Goal: Information Seeking & Learning: Learn about a topic

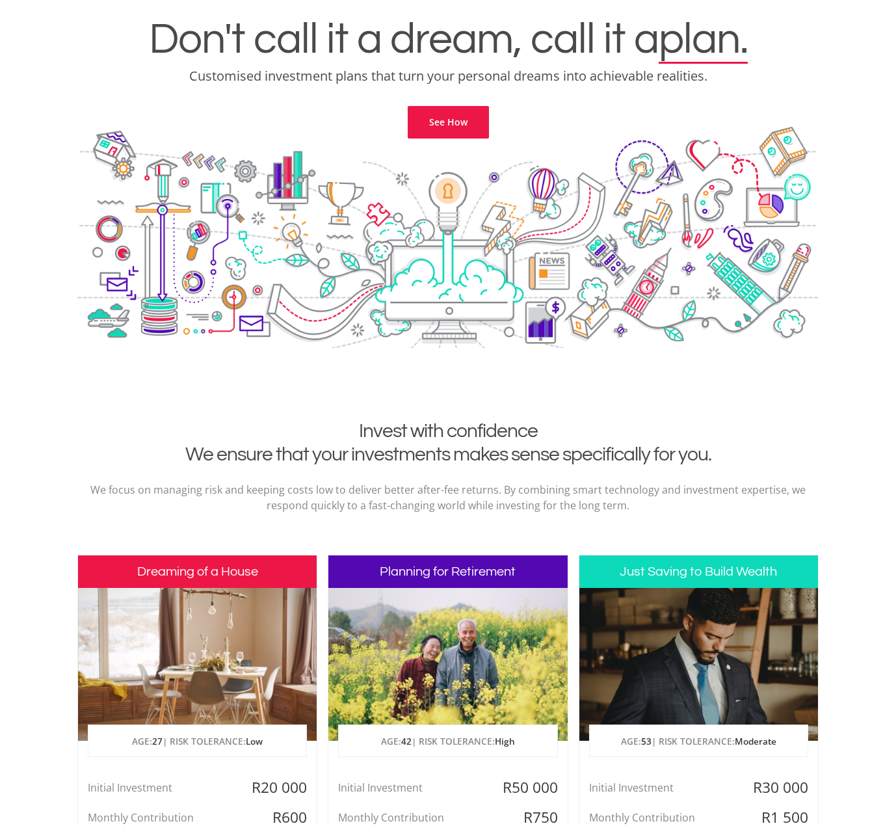
scroll to position [217, 0]
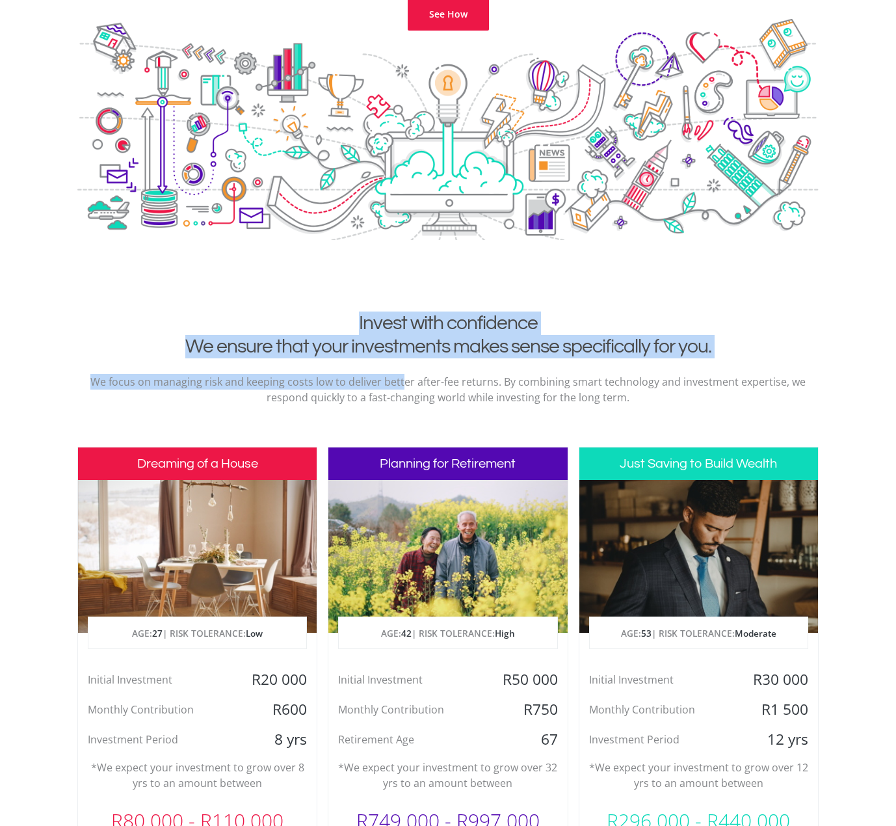
drag, startPoint x: 326, startPoint y: 309, endPoint x: 405, endPoint y: 367, distance: 97.7
click at [405, 367] on div "Invest with confidence We ensure that your investments makes sense specifically…" at bounding box center [447, 364] width 741 height 104
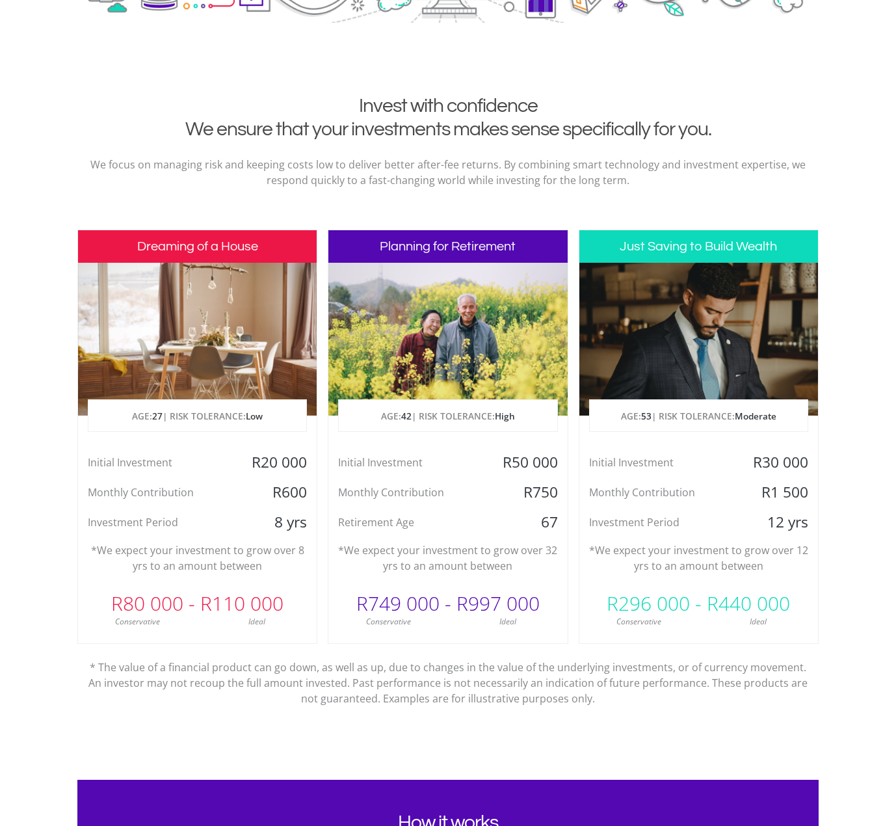
scroll to position [542, 0]
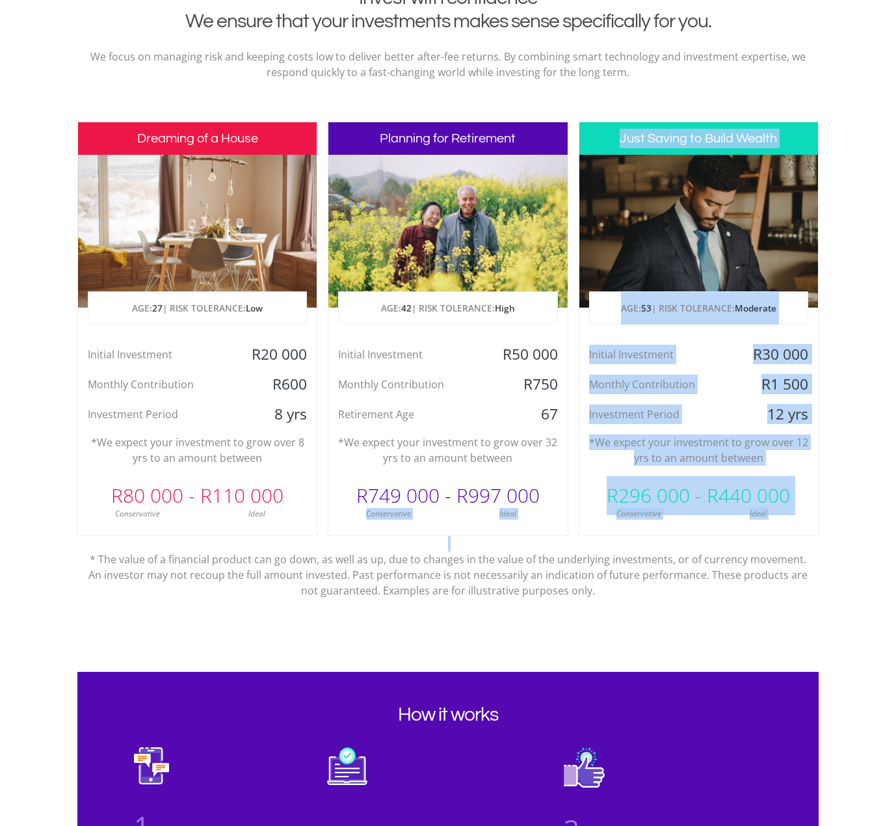
drag, startPoint x: 358, startPoint y: 512, endPoint x: 532, endPoint y: 548, distance: 177.3
click at [532, 544] on div "Dreaming of a House AGE: [DEMOGRAPHIC_DATA] | RISK TOLERANCE: Low Initial Inves…" at bounding box center [447, 365] width 741 height 487
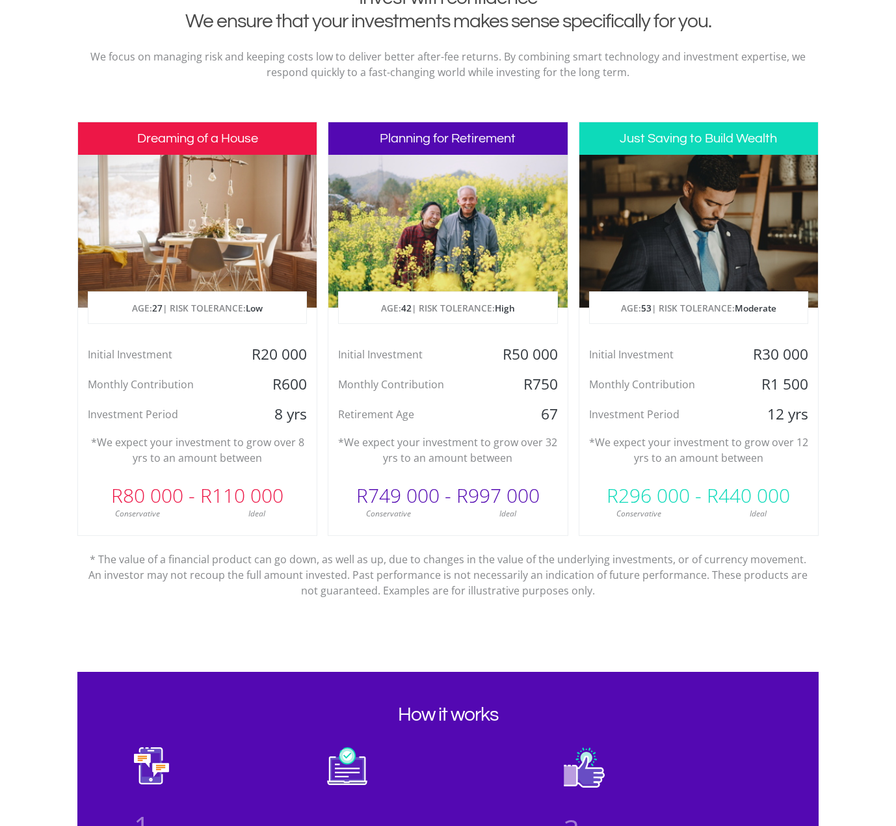
click at [528, 567] on p "* The value of a financial product can go down, as well as up, due to changes i…" at bounding box center [448, 567] width 722 height 62
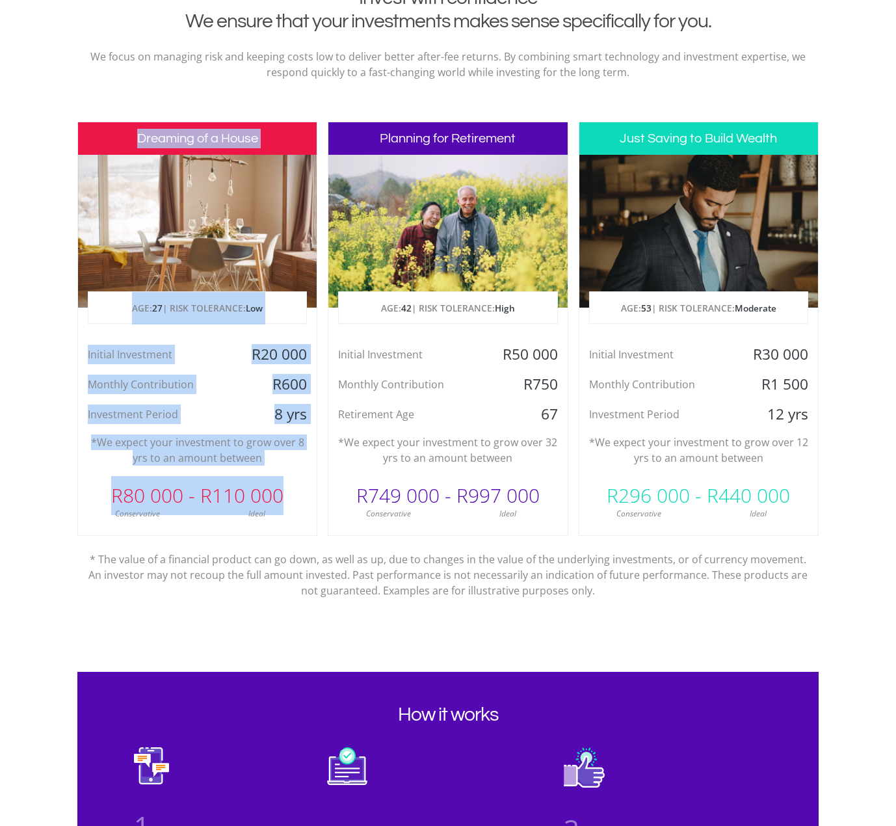
drag, startPoint x: 105, startPoint y: 146, endPoint x: 285, endPoint y: 501, distance: 398.2
click at [285, 501] on div "Dreaming of a House AGE: [DEMOGRAPHIC_DATA] | RISK TOLERANCE: Low Initial Inves…" at bounding box center [197, 329] width 240 height 414
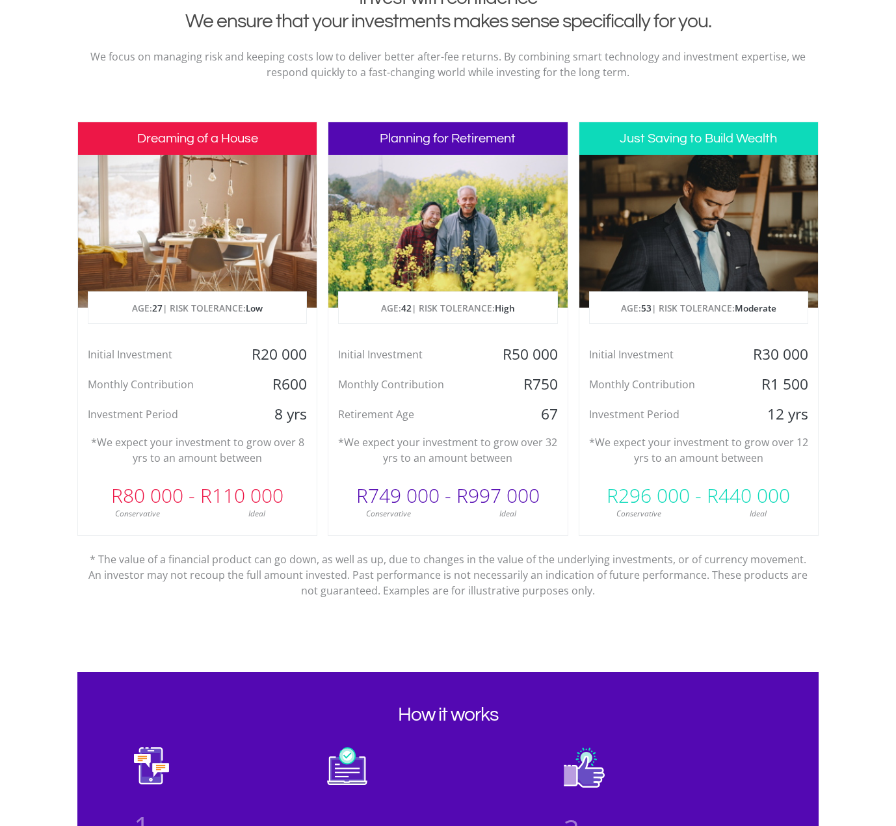
click at [282, 540] on p "* The value of a financial product can go down, as well as up, due to changes i…" at bounding box center [448, 567] width 722 height 62
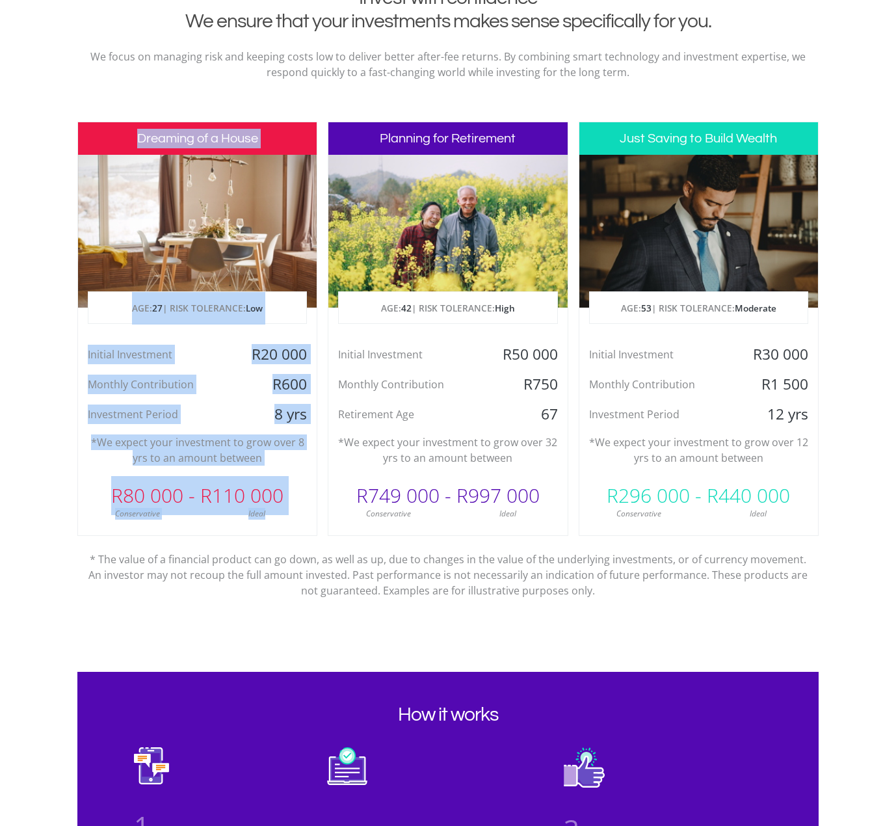
drag, startPoint x: 280, startPoint y: 522, endPoint x: 103, endPoint y: 148, distance: 413.9
click at [103, 148] on div "Dreaming of a House AGE: [DEMOGRAPHIC_DATA] | RISK TOLERANCE: Low Initial Inves…" at bounding box center [197, 329] width 240 height 414
click at [133, 103] on div "Invest with confidence We ensure that your investments makes sense specifically…" at bounding box center [447, 313] width 741 height 654
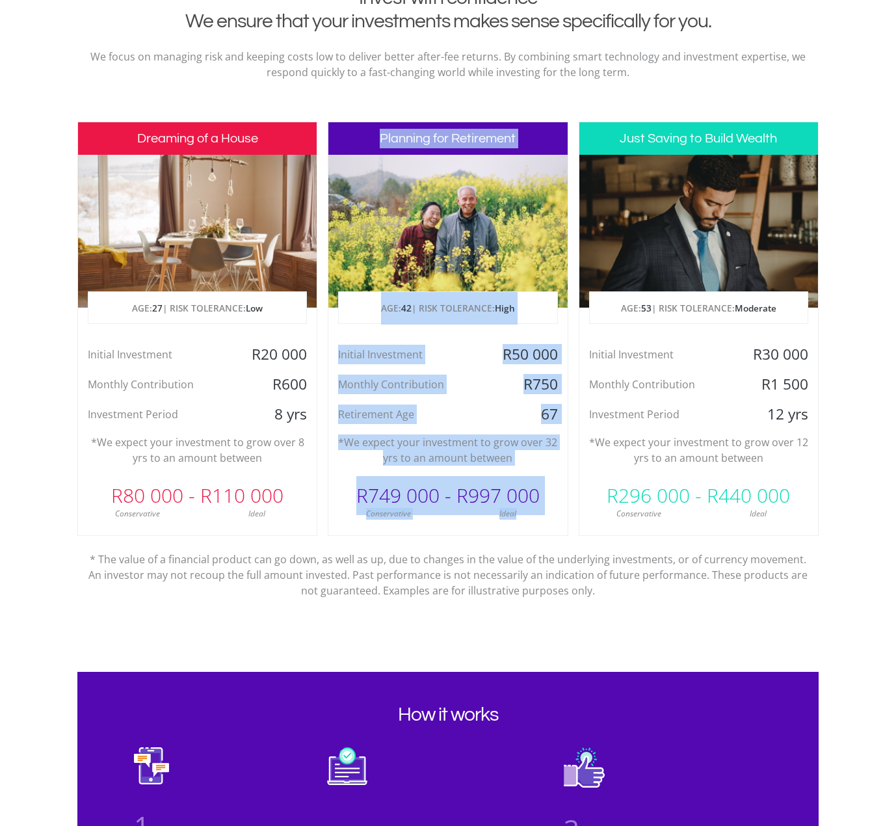
drag, startPoint x: 412, startPoint y: 161, endPoint x: 542, endPoint y: 527, distance: 389.2
click at [542, 527] on div "Planning for Retirement AGE: [DEMOGRAPHIC_DATA] | RISK TOLERANCE: High Initial …" at bounding box center [448, 329] width 240 height 414
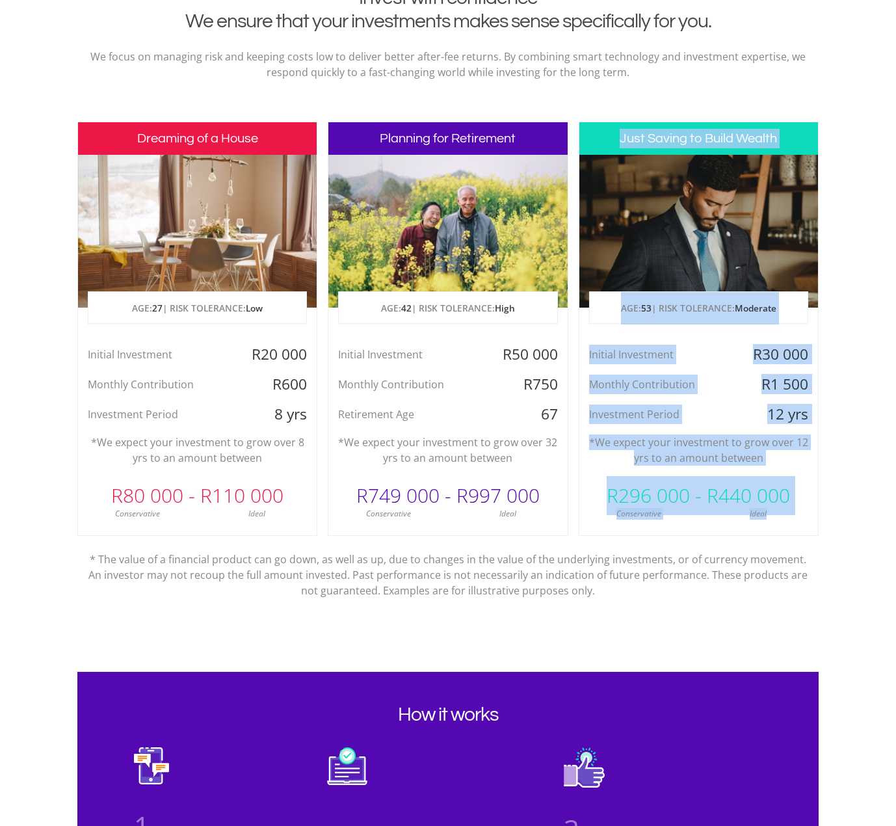
drag, startPoint x: 793, startPoint y: 530, endPoint x: 617, endPoint y: 114, distance: 452.0
click at [617, 114] on div "Invest with confidence We ensure that your investments makes sense specifically…" at bounding box center [447, 313] width 741 height 654
click at [604, 100] on div "Invest with confidence We ensure that your investments makes sense specifically…" at bounding box center [447, 313] width 741 height 654
drag, startPoint x: 611, startPoint y: 146, endPoint x: 784, endPoint y: 520, distance: 411.4
click at [784, 520] on div "Just Saving to Build Wealth AGE: [DEMOGRAPHIC_DATA] | RISK TOLERANCE: Moderate …" at bounding box center [699, 329] width 240 height 414
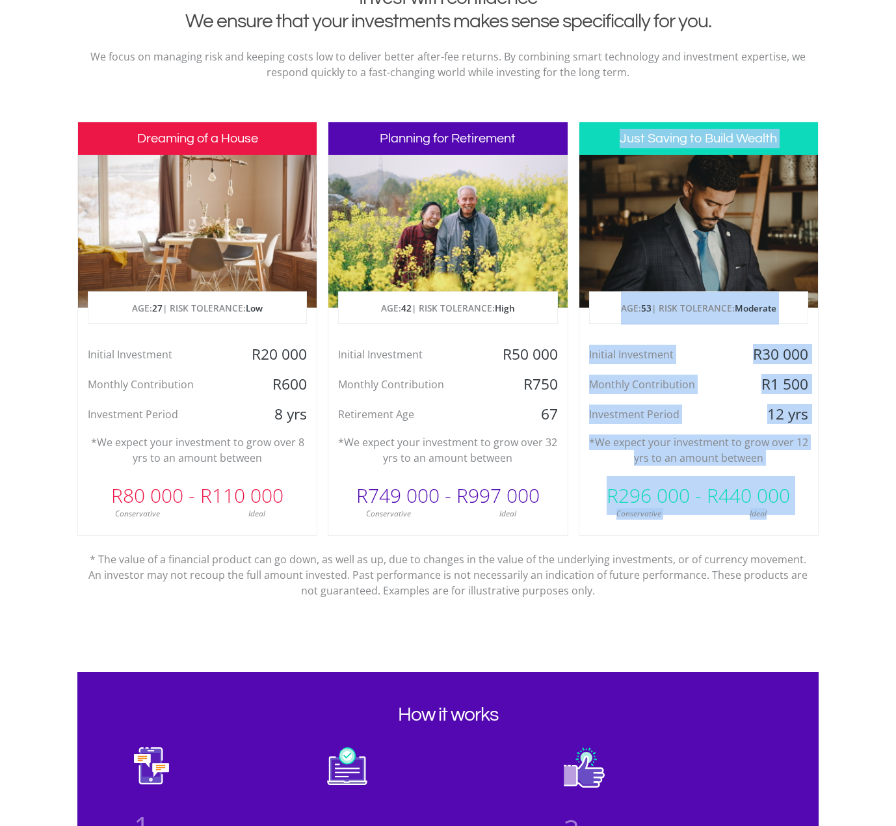
click at [784, 520] on div "Ideal" at bounding box center [758, 514] width 120 height 12
drag, startPoint x: 775, startPoint y: 519, endPoint x: 601, endPoint y: 123, distance: 432.7
click at [601, 123] on div "Just Saving to Build Wealth AGE: [DEMOGRAPHIC_DATA] | RISK TOLERANCE: Moderate …" at bounding box center [699, 329] width 240 height 414
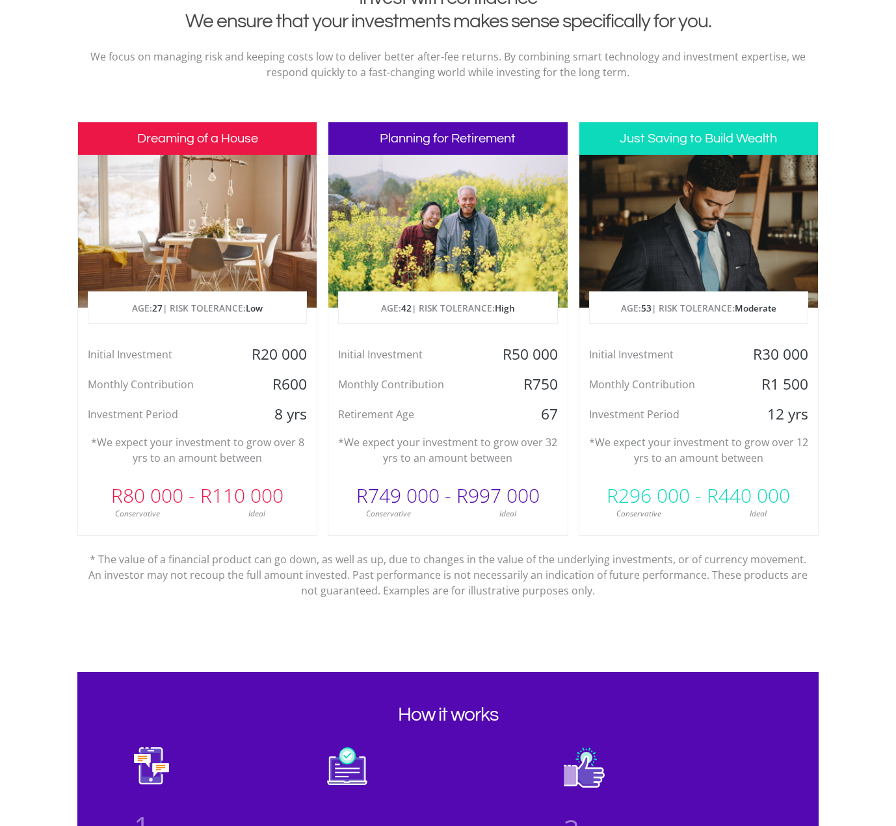
click at [545, 78] on p "We focus on managing risk and keeping costs low to deliver better after-fee ret…" at bounding box center [448, 64] width 722 height 31
drag, startPoint x: 347, startPoint y: 445, endPoint x: 496, endPoint y: 460, distance: 149.6
click at [496, 460] on p "*We expect your investment to grow over 32 yrs to an amount between" at bounding box center [447, 449] width 219 height 31
click at [430, 605] on div "* The value of a financial product can go down, as well as up, due to changes i…" at bounding box center [447, 572] width 741 height 73
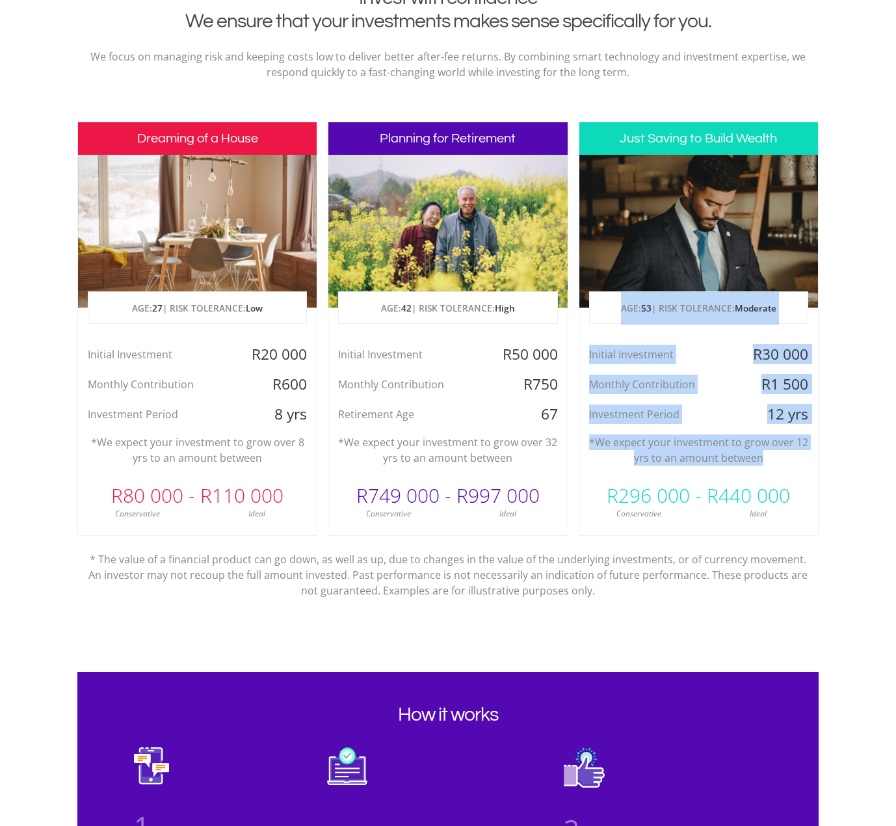
drag, startPoint x: 625, startPoint y: 304, endPoint x: 821, endPoint y: 461, distance: 250.8
click at [817, 462] on div "Just Saving to Build Wealth AGE: [DEMOGRAPHIC_DATA] | RISK TOLERANCE: Moderate …" at bounding box center [699, 329] width 240 height 414
click at [868, 443] on section "Invest with confidence We ensure that your investments makes sense specifically…" at bounding box center [448, 328] width 896 height 685
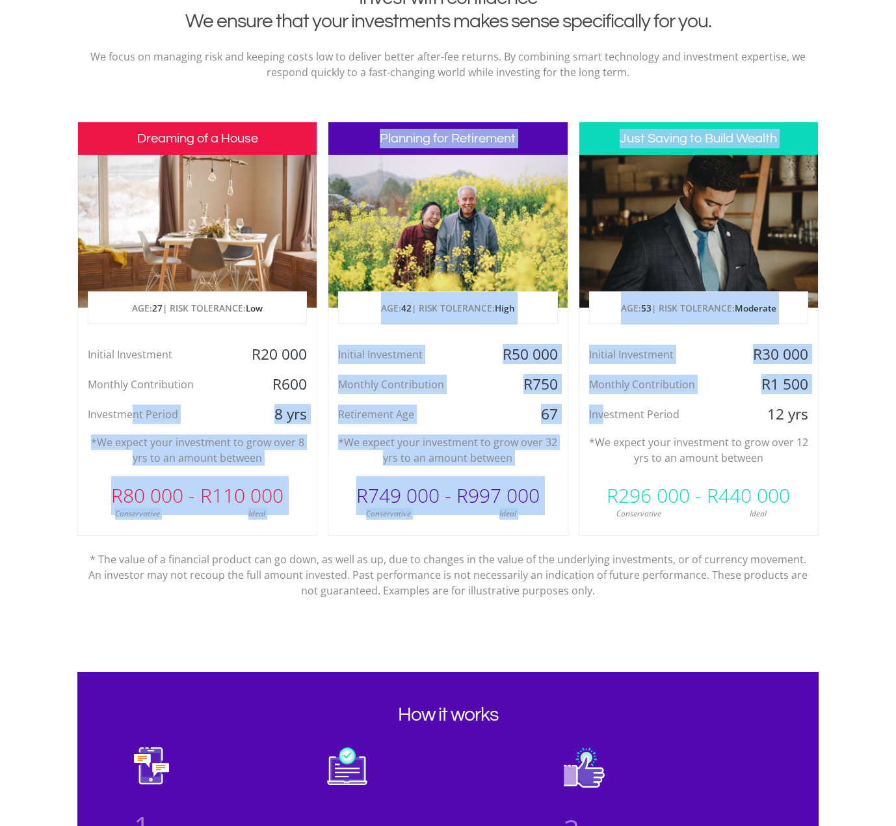
drag, startPoint x: 202, startPoint y: 423, endPoint x: 605, endPoint y: 421, distance: 403.2
click at [605, 421] on div "Dreaming of a House AGE: [DEMOGRAPHIC_DATA] | RISK TOLERANCE: Low Initial Inves…" at bounding box center [447, 365] width 741 height 487
click at [568, 430] on div "Dreaming of a House AGE: [DEMOGRAPHIC_DATA] | RISK TOLERANCE: Low Initial Inves…" at bounding box center [447, 365] width 741 height 487
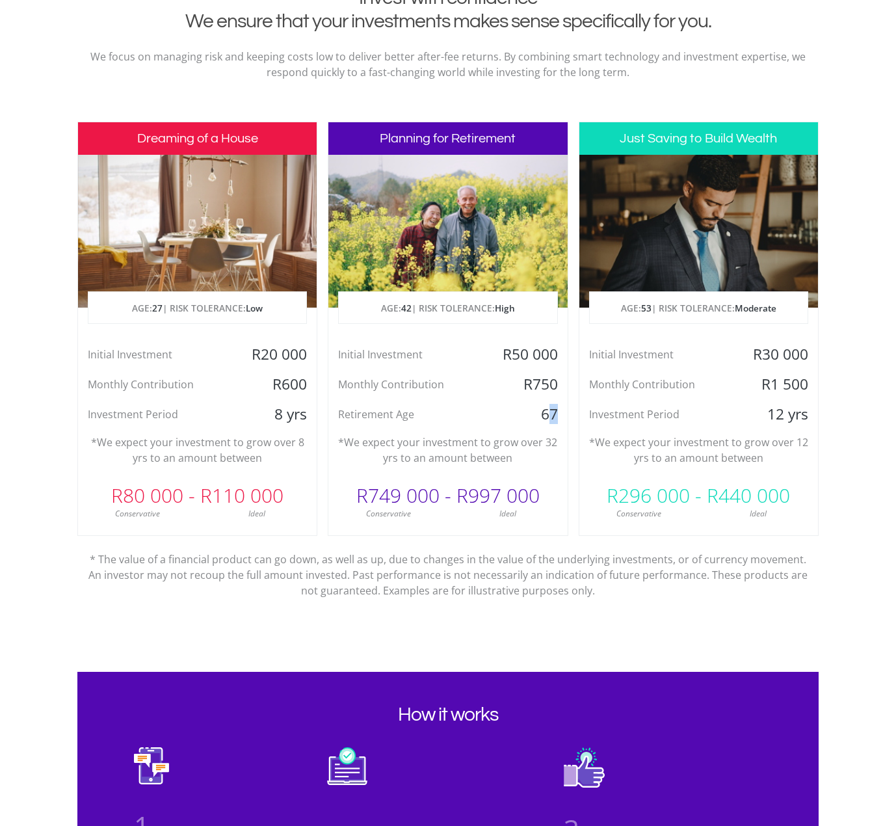
click at [551, 418] on div "67" at bounding box center [527, 415] width 79 height 20
click at [574, 418] on div "Dreaming of a House AGE: [DEMOGRAPHIC_DATA] | RISK TOLERANCE: Low Initial Inves…" at bounding box center [447, 365] width 741 height 487
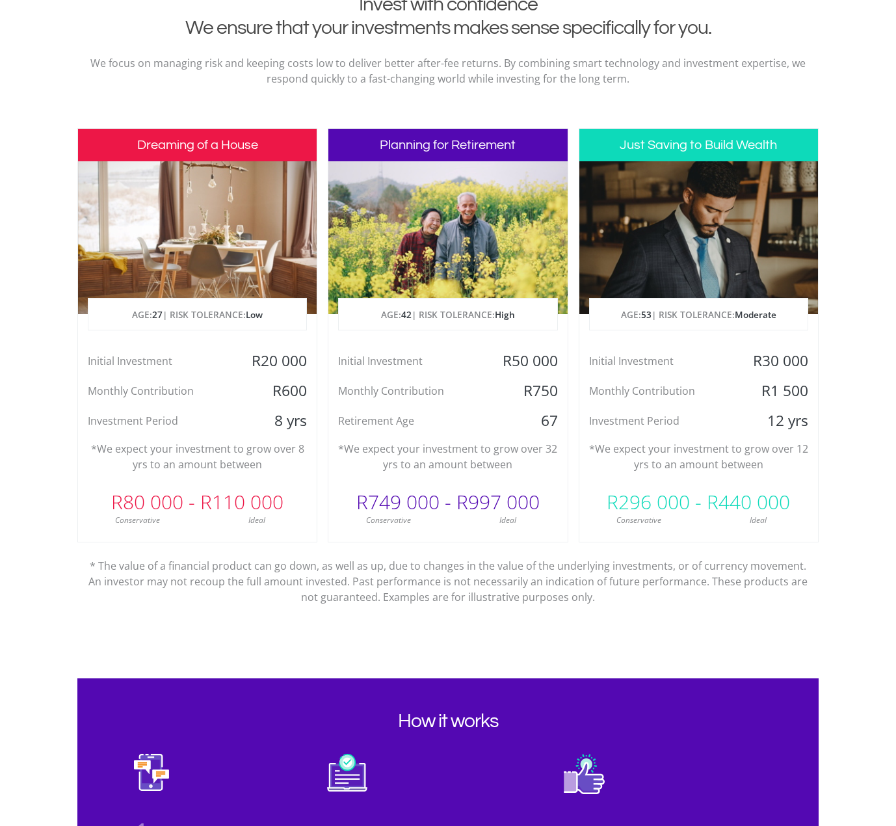
scroll to position [210, 0]
